Goal: Task Accomplishment & Management: Manage account settings

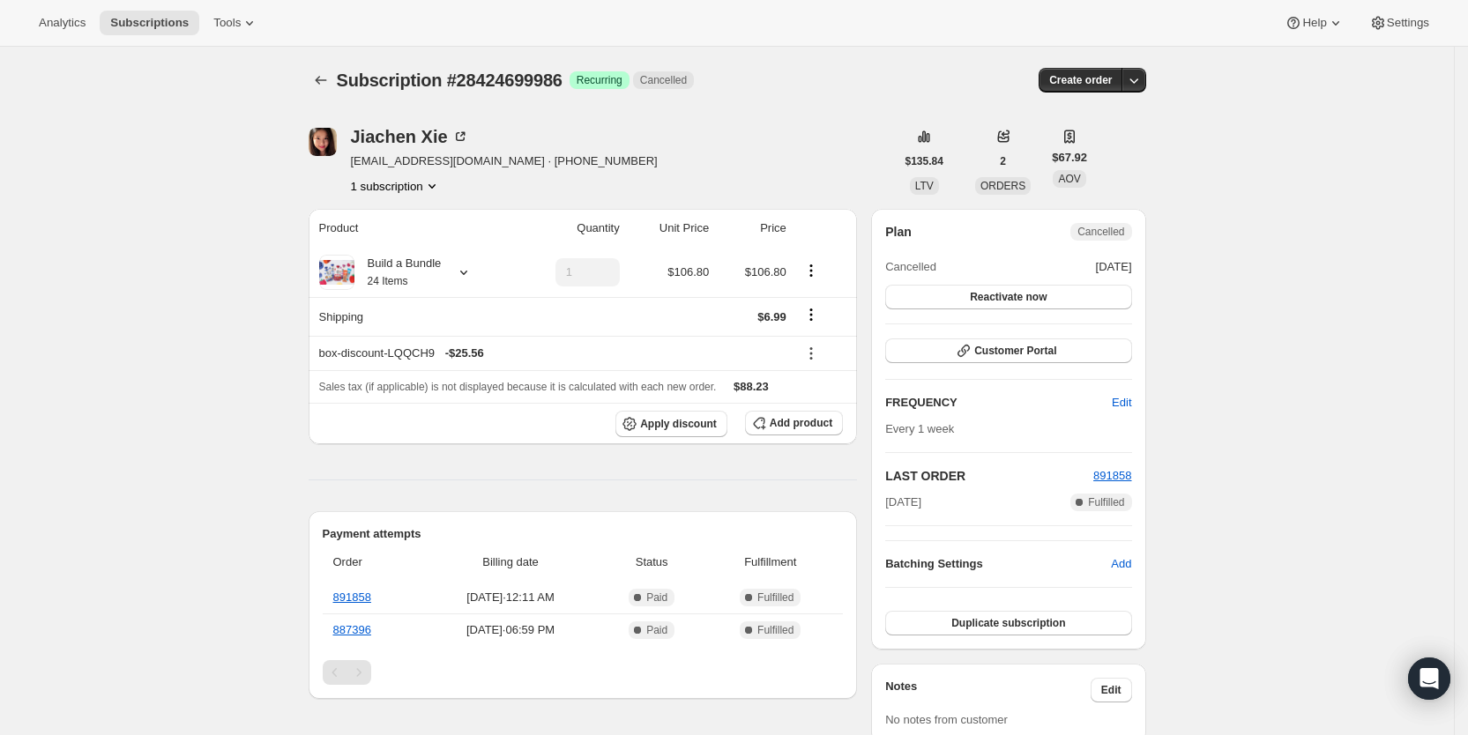
scroll to position [639, 0]
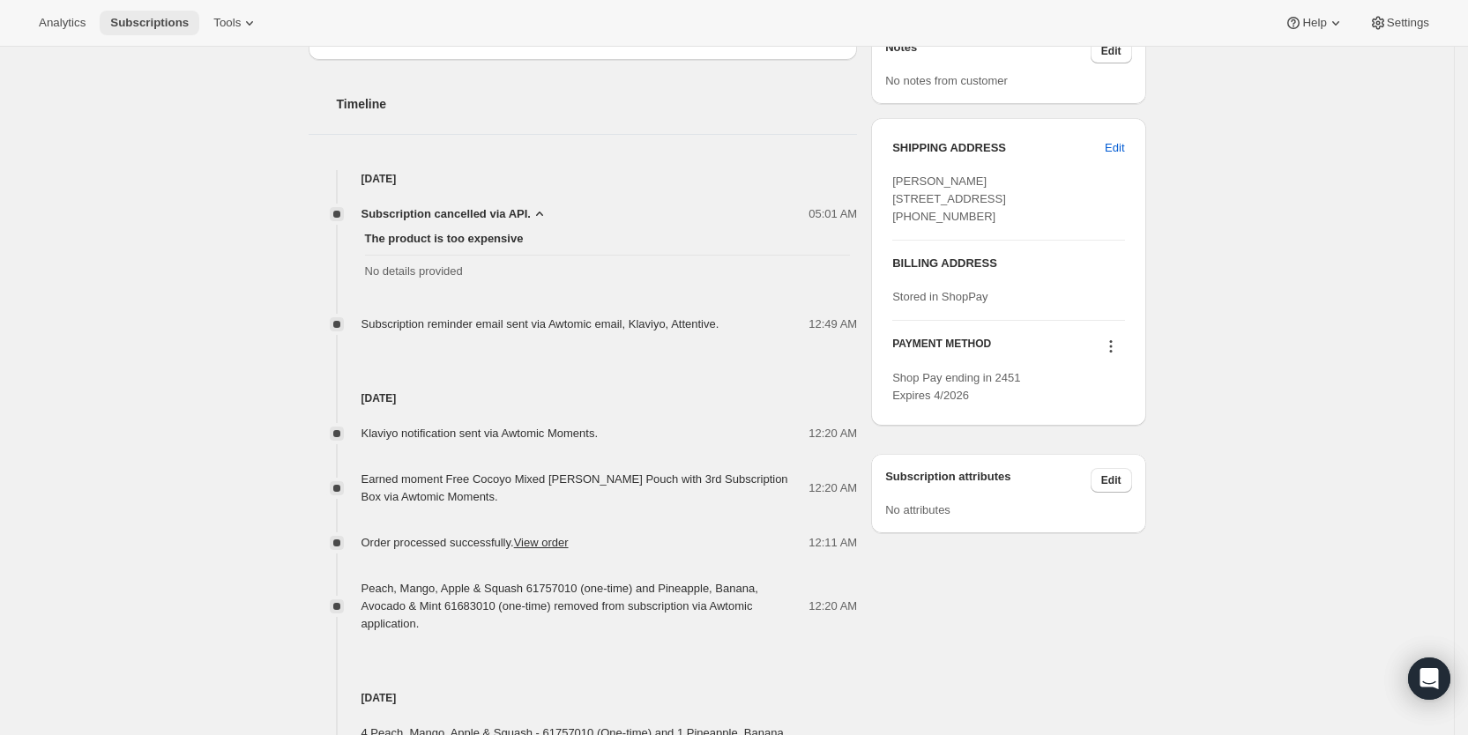
click at [140, 30] on button "Subscriptions" at bounding box center [150, 23] width 100 height 25
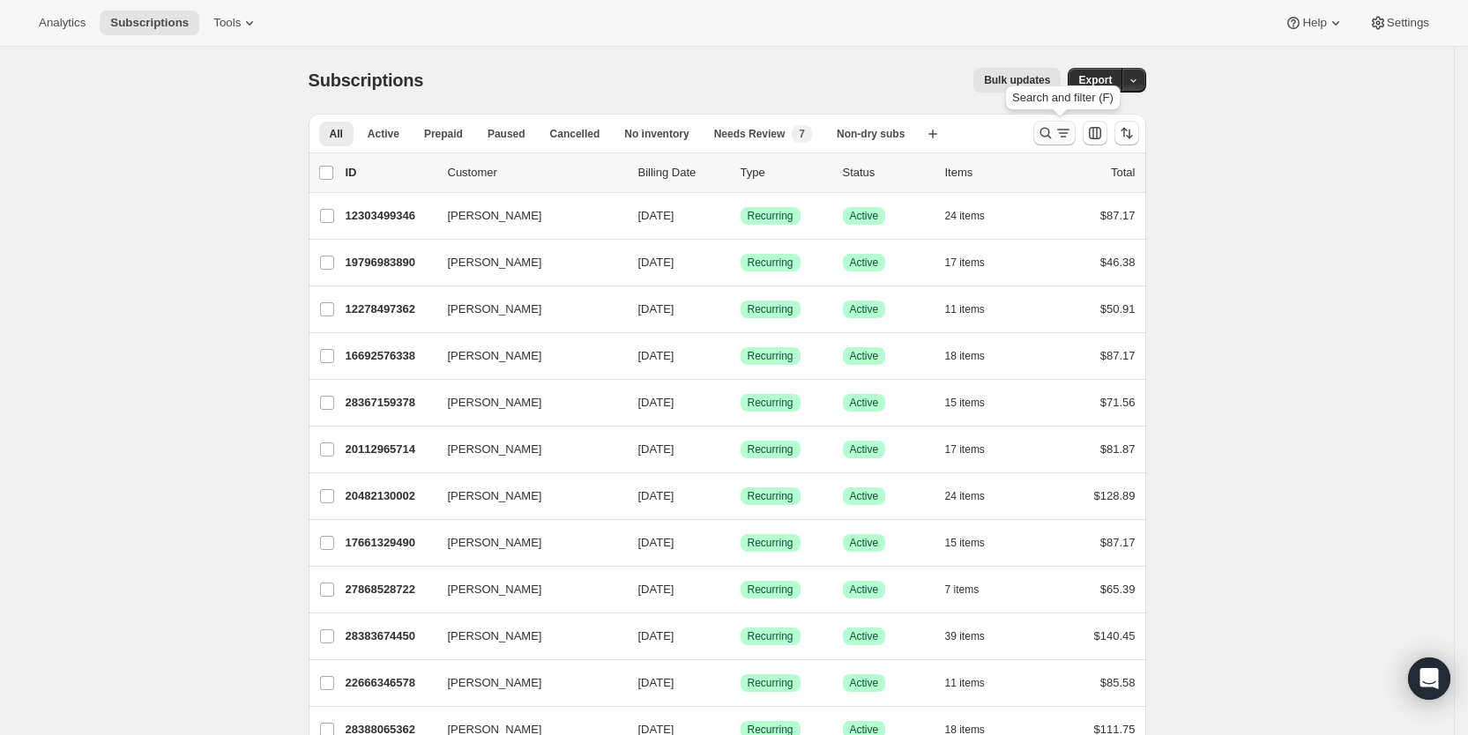
click at [1062, 137] on icon "Search and filter results" at bounding box center [1063, 133] width 18 height 18
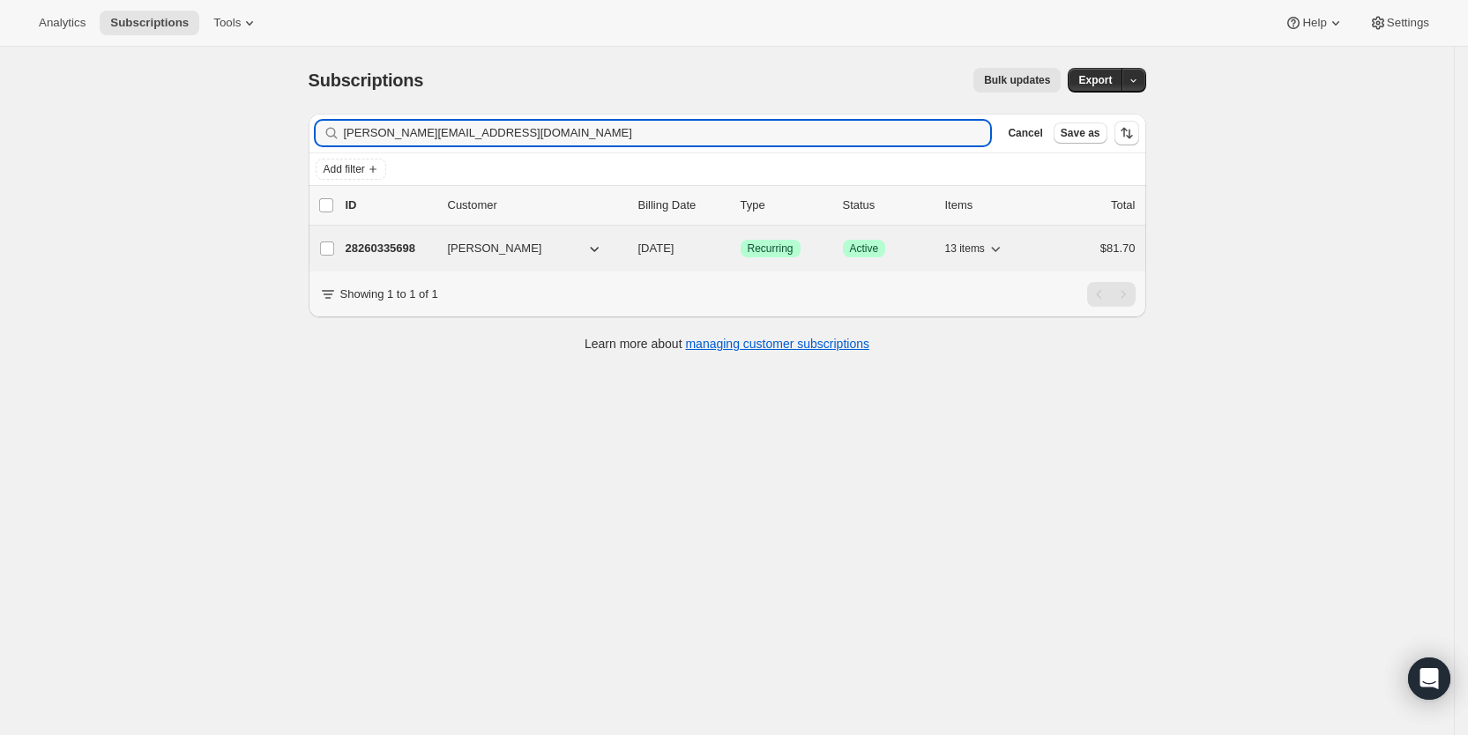
type input "[PERSON_NAME][EMAIL_ADDRESS][DOMAIN_NAME]"
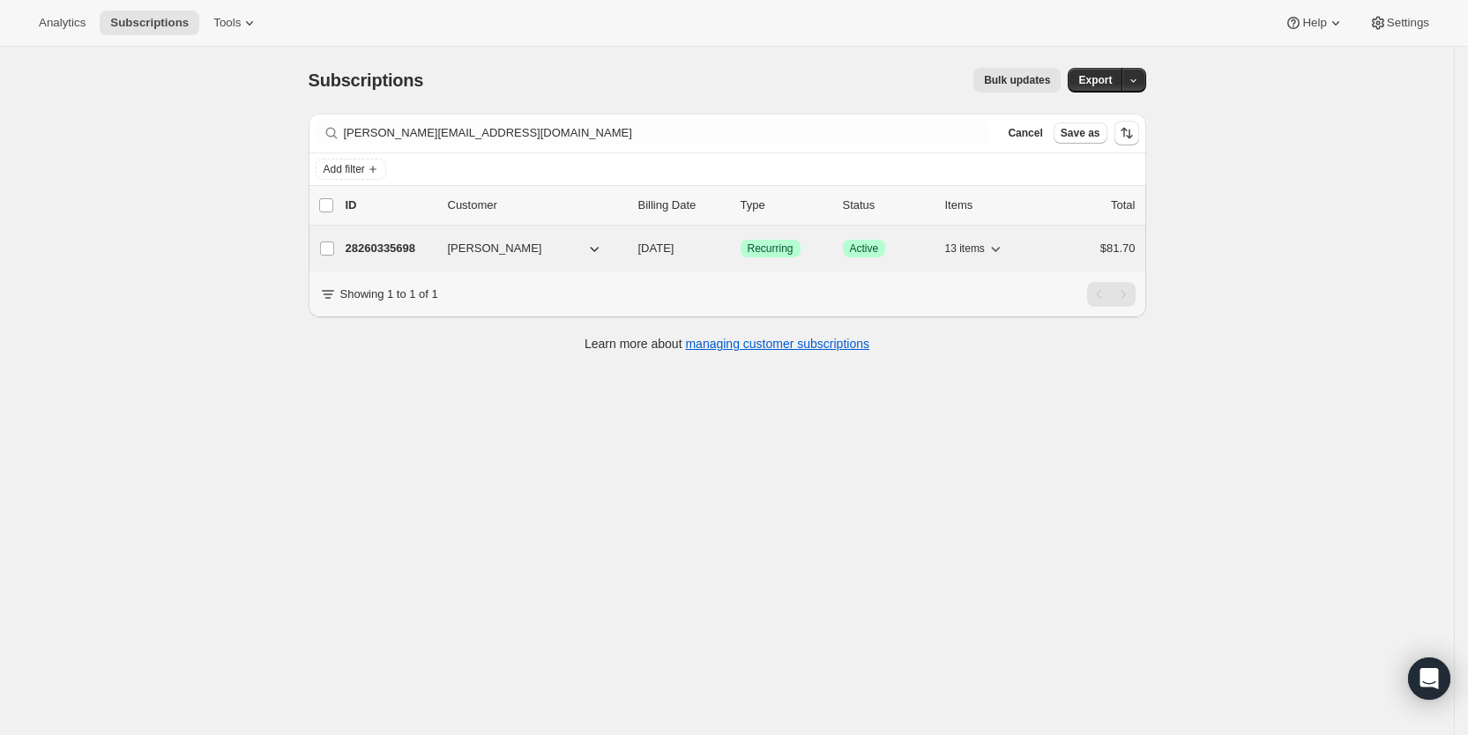
click at [674, 254] on span "[DATE]" at bounding box center [656, 248] width 36 height 13
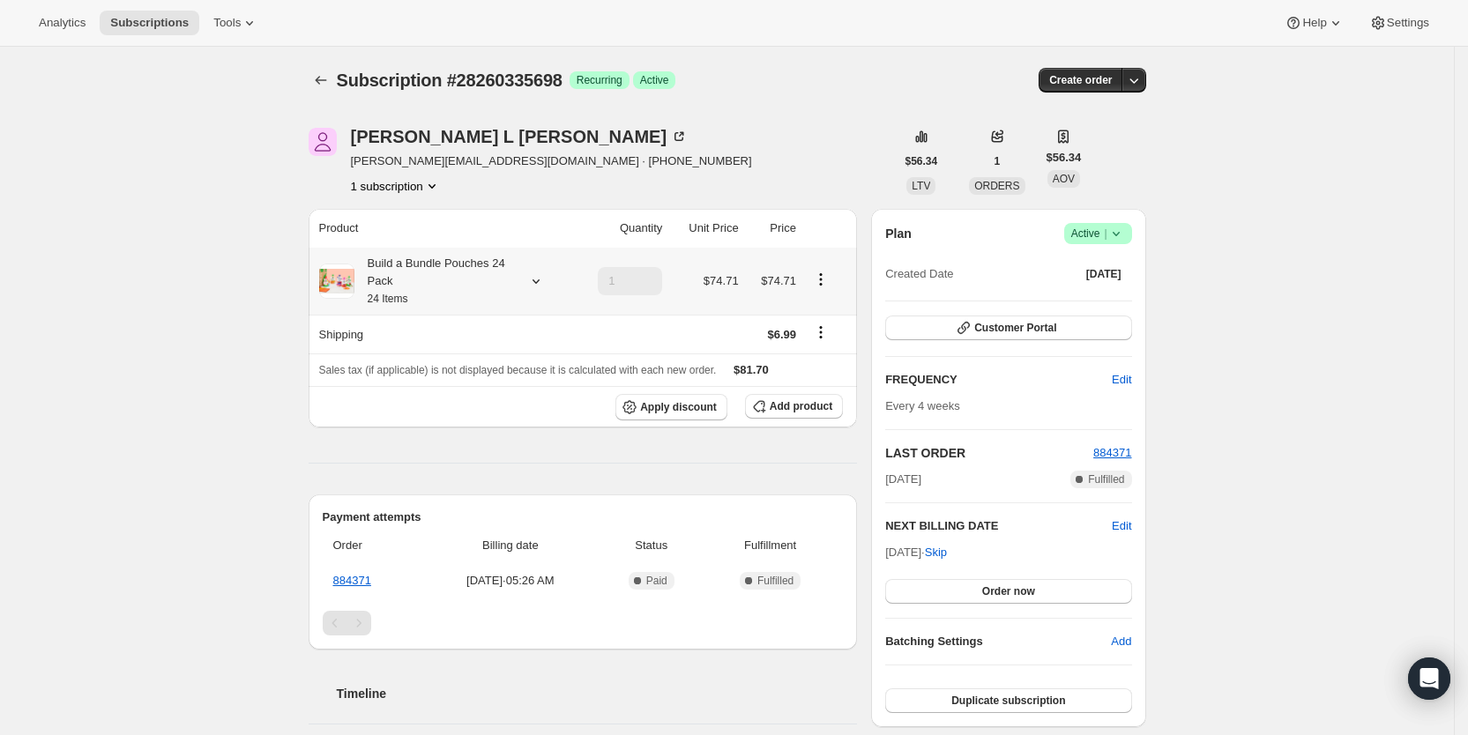
click at [545, 278] on icon at bounding box center [536, 281] width 18 height 18
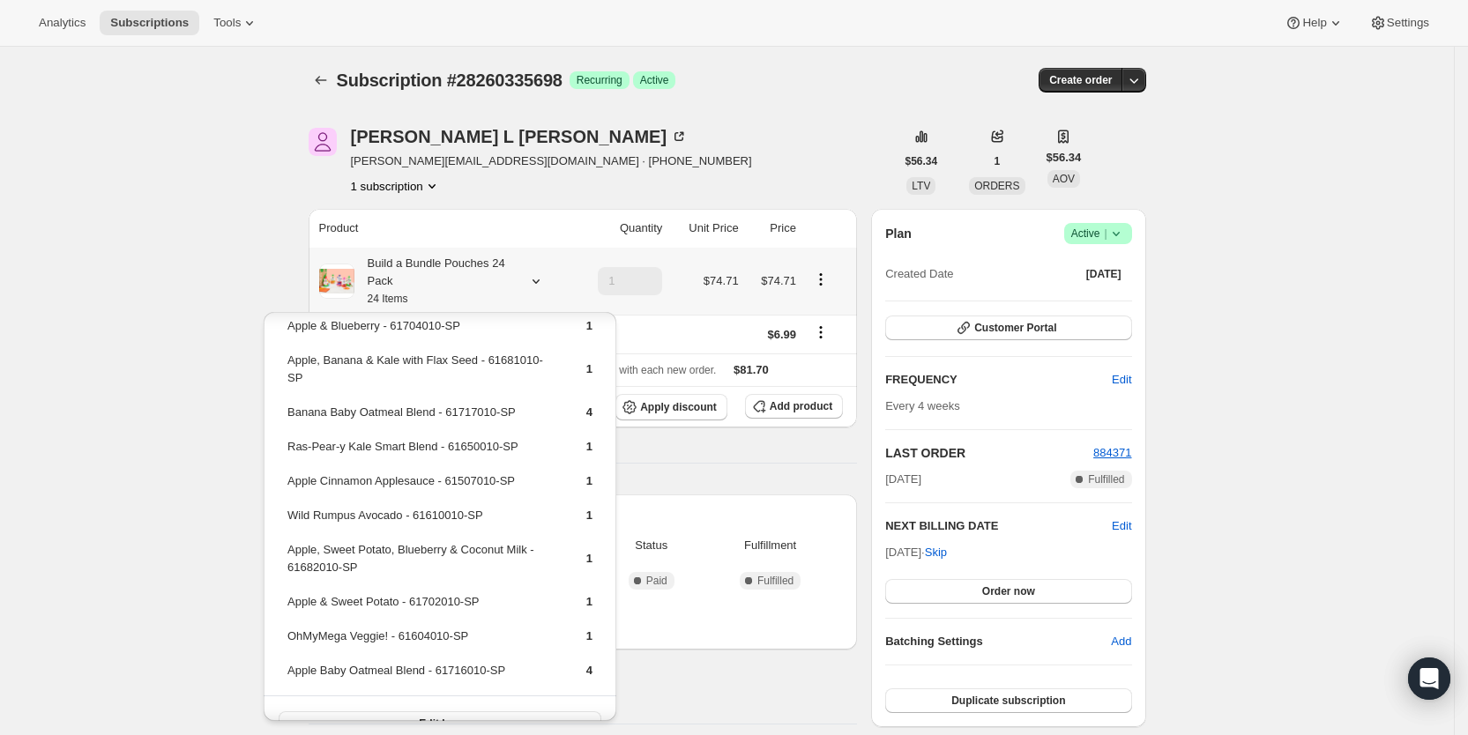
scroll to position [185, 0]
